Goal: Information Seeking & Learning: Learn about a topic

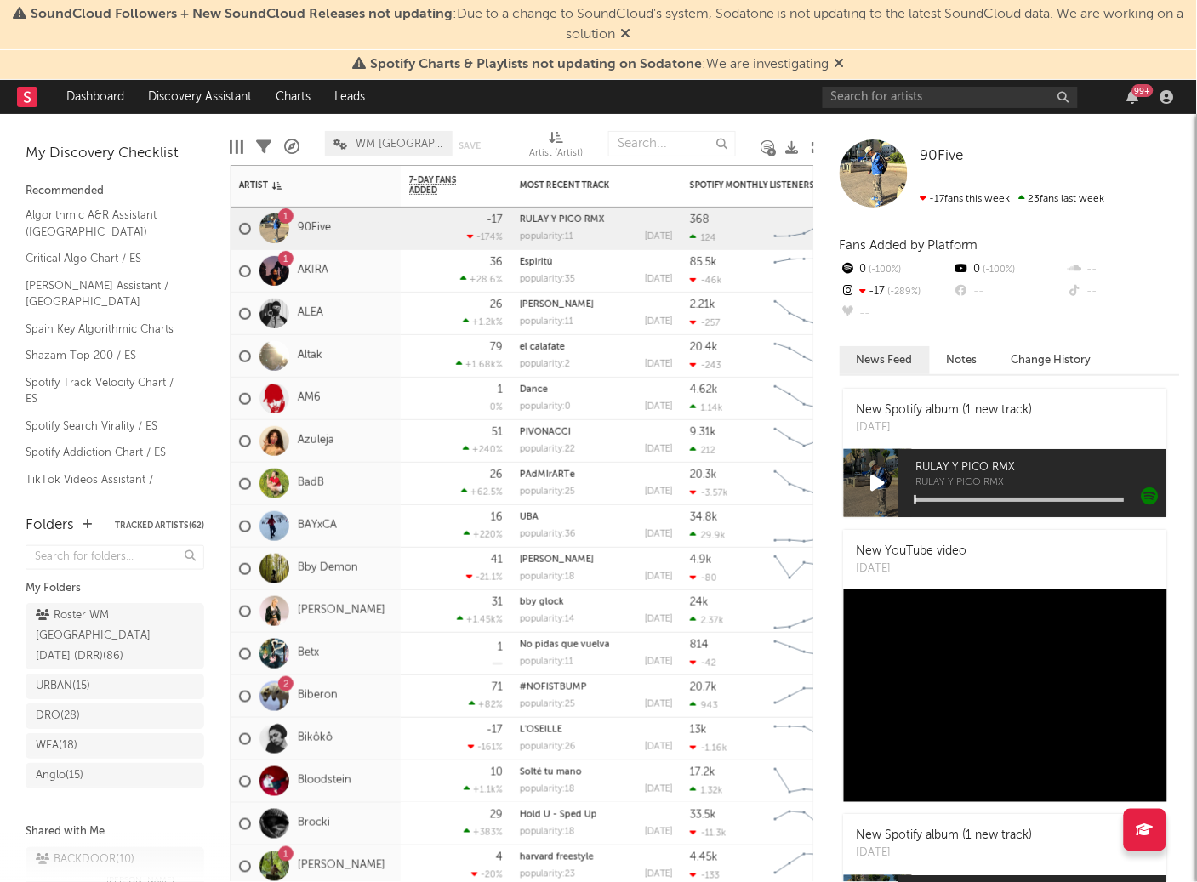
click at [846, 61] on div "Spotify Charts & Playlists not updating on Sodatone : We are investigating" at bounding box center [598, 65] width 1197 height 30
click at [842, 63] on icon at bounding box center [839, 63] width 10 height 14
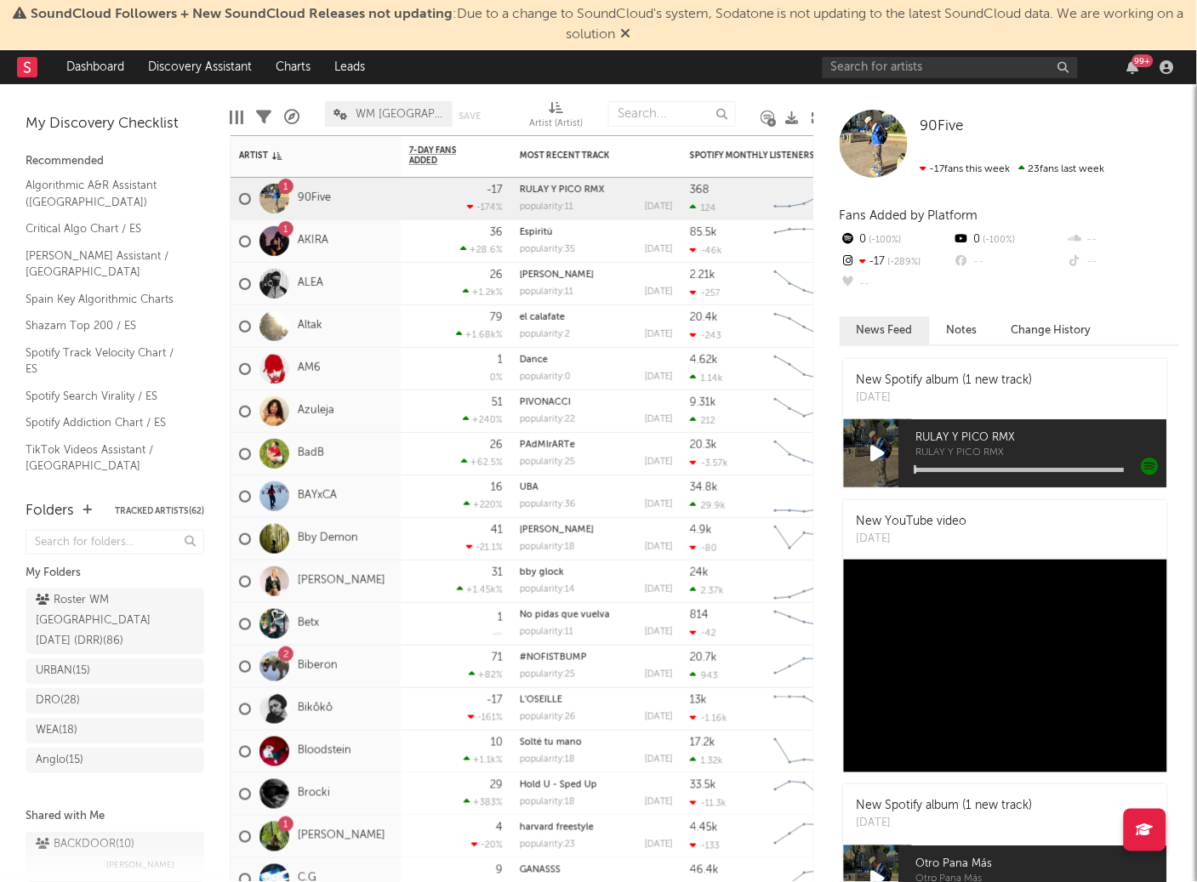
click at [631, 35] on icon at bounding box center [626, 33] width 10 height 14
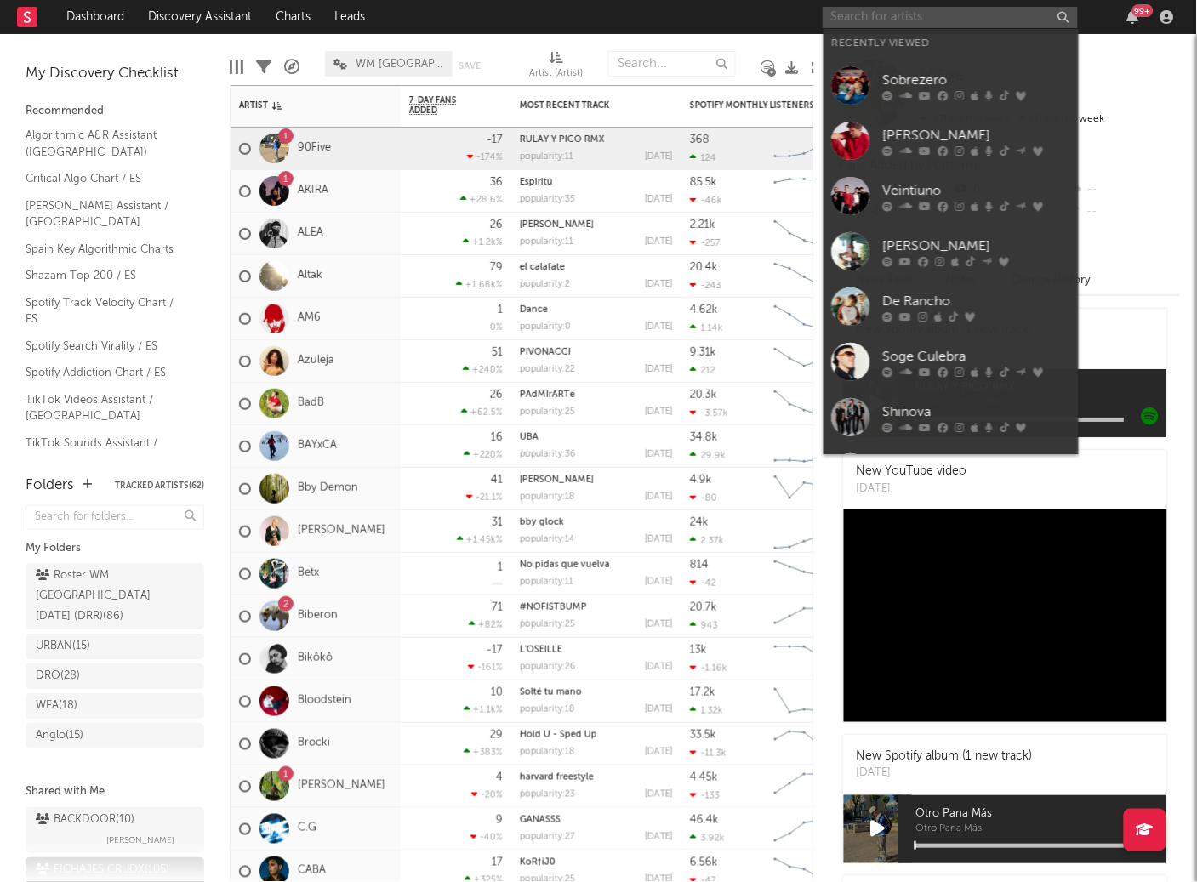
click at [885, 21] on input "text" at bounding box center [949, 17] width 255 height 21
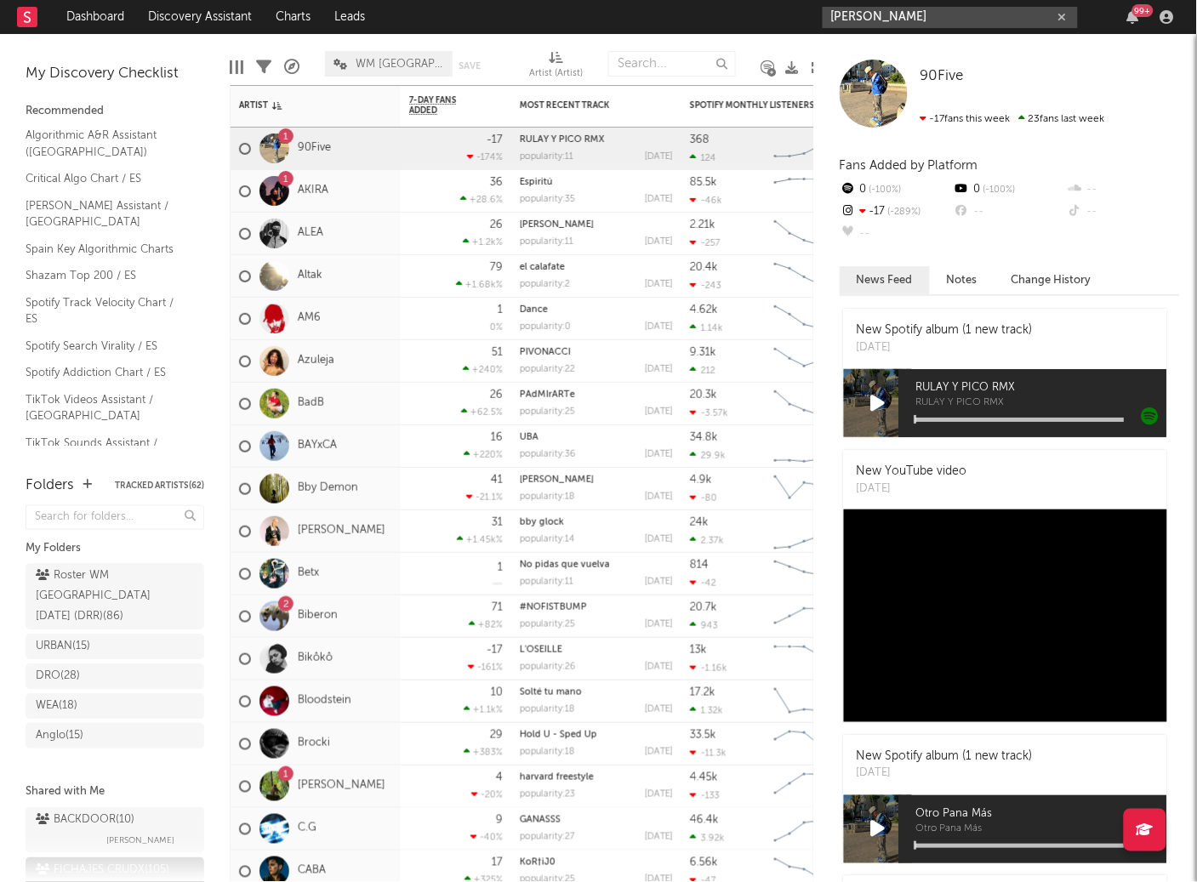
type input "[PERSON_NAME]"
click at [905, 19] on input "[PERSON_NAME]" at bounding box center [949, 17] width 255 height 21
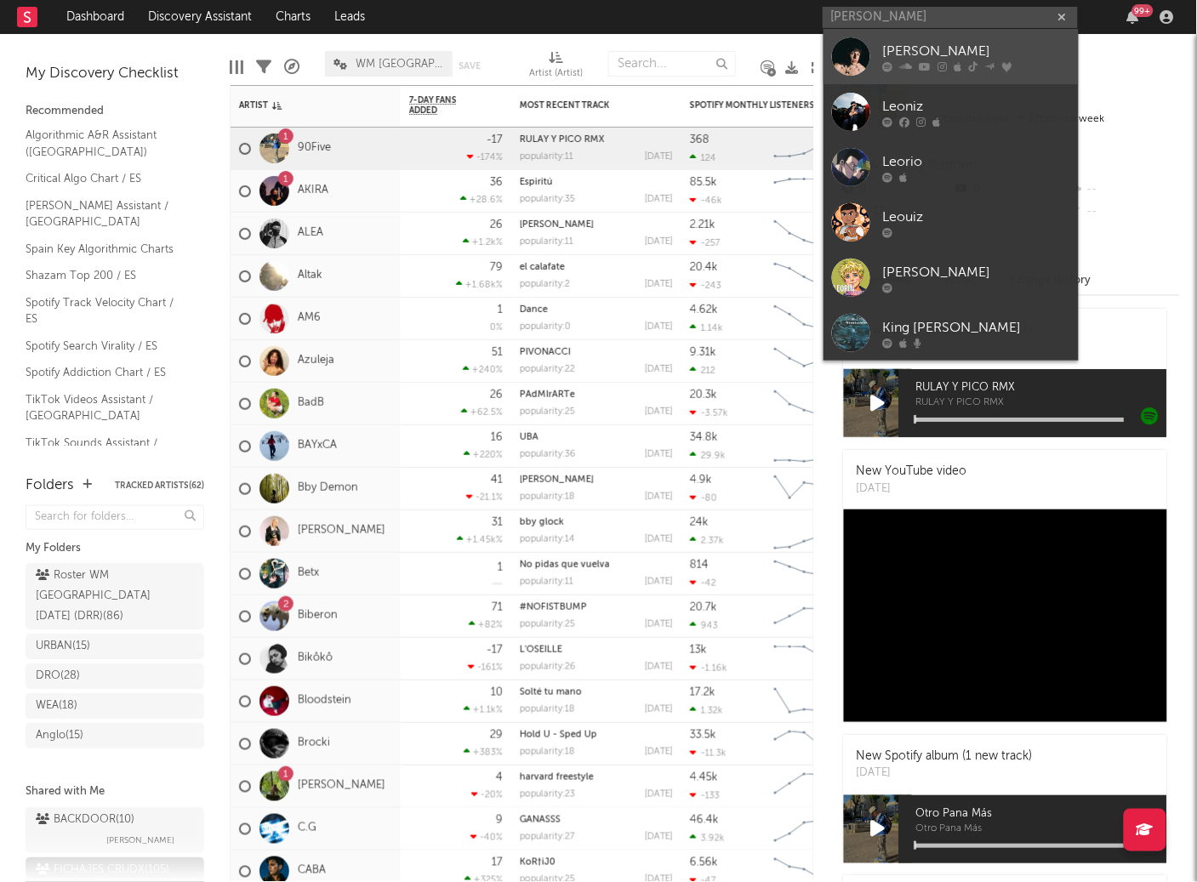
click at [926, 48] on div "[PERSON_NAME]" at bounding box center [976, 51] width 187 height 20
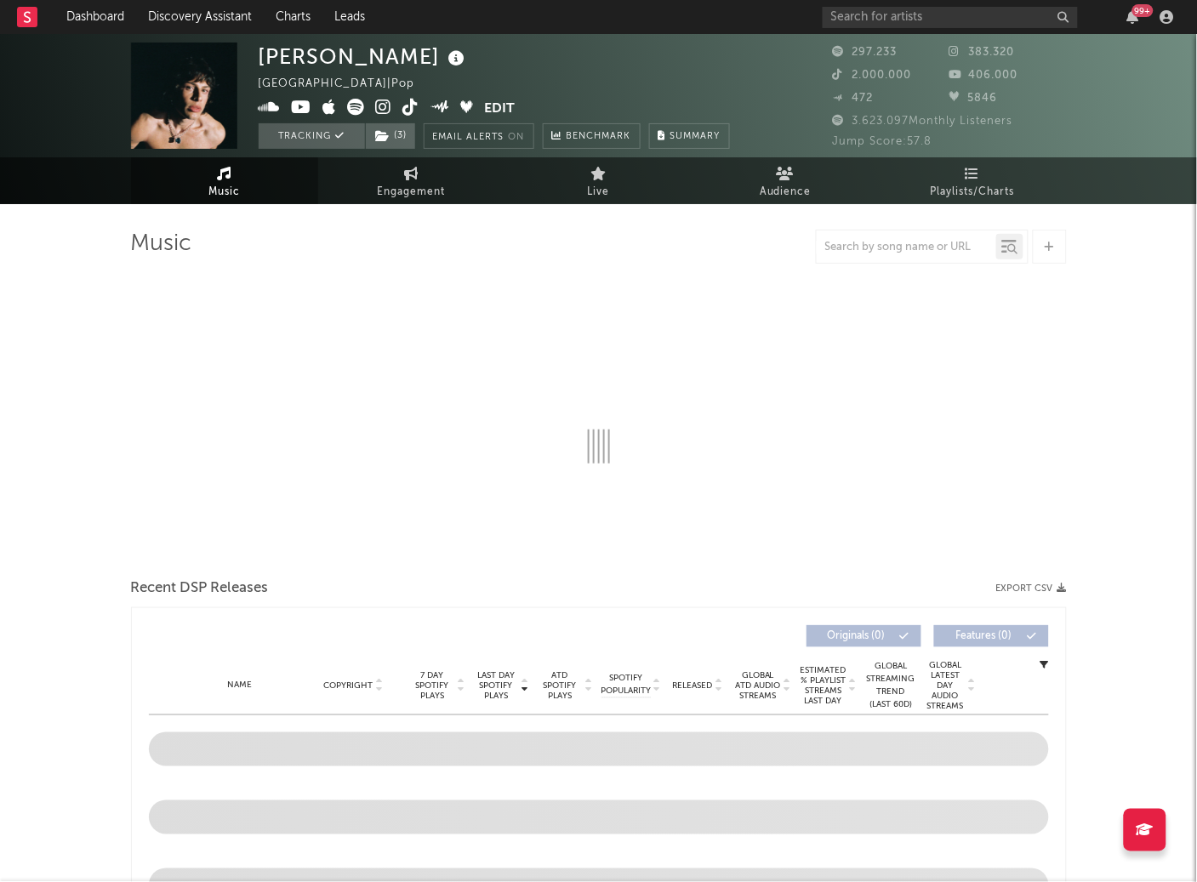
select select "6m"
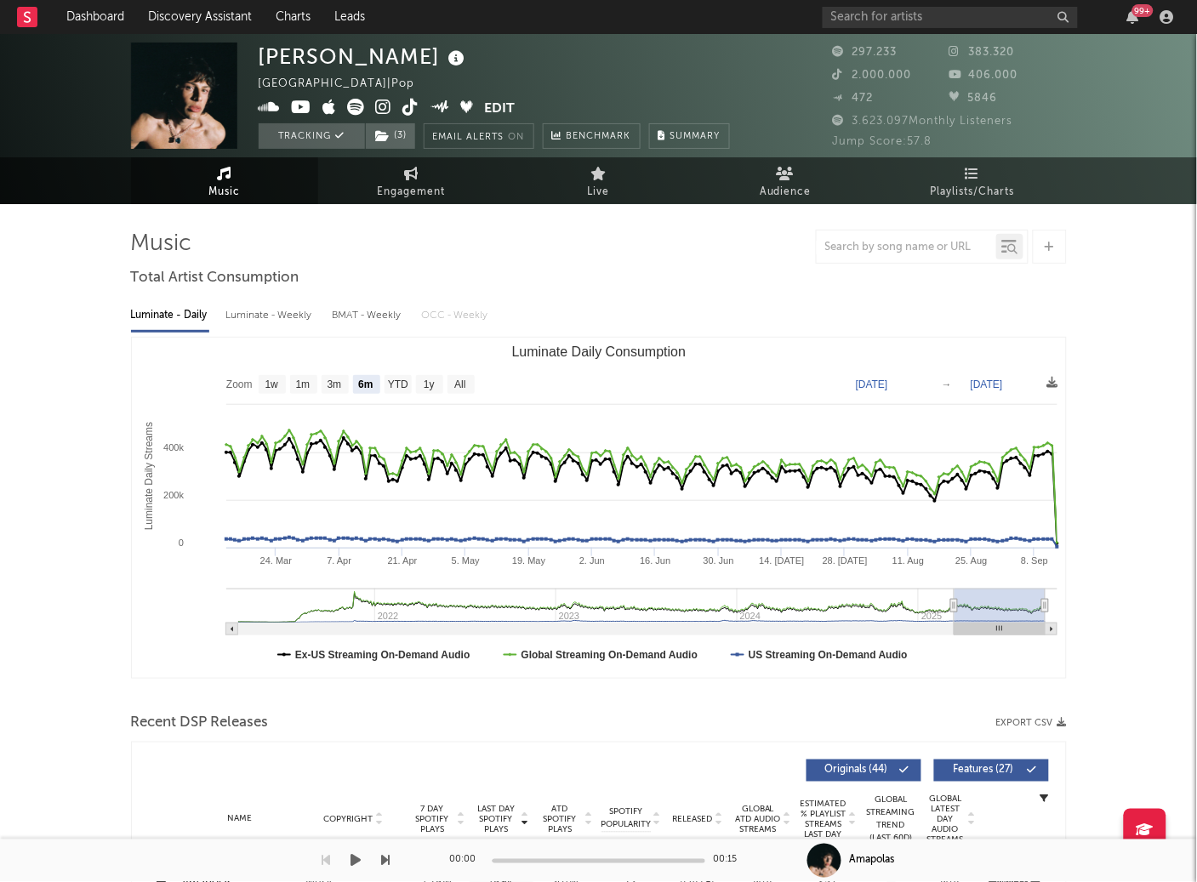
click at [983, 48] on span "383.320" at bounding box center [981, 52] width 65 height 11
click at [867, 71] on span "2.000.000" at bounding box center [872, 75] width 79 height 11
